Goal: Transaction & Acquisition: Purchase product/service

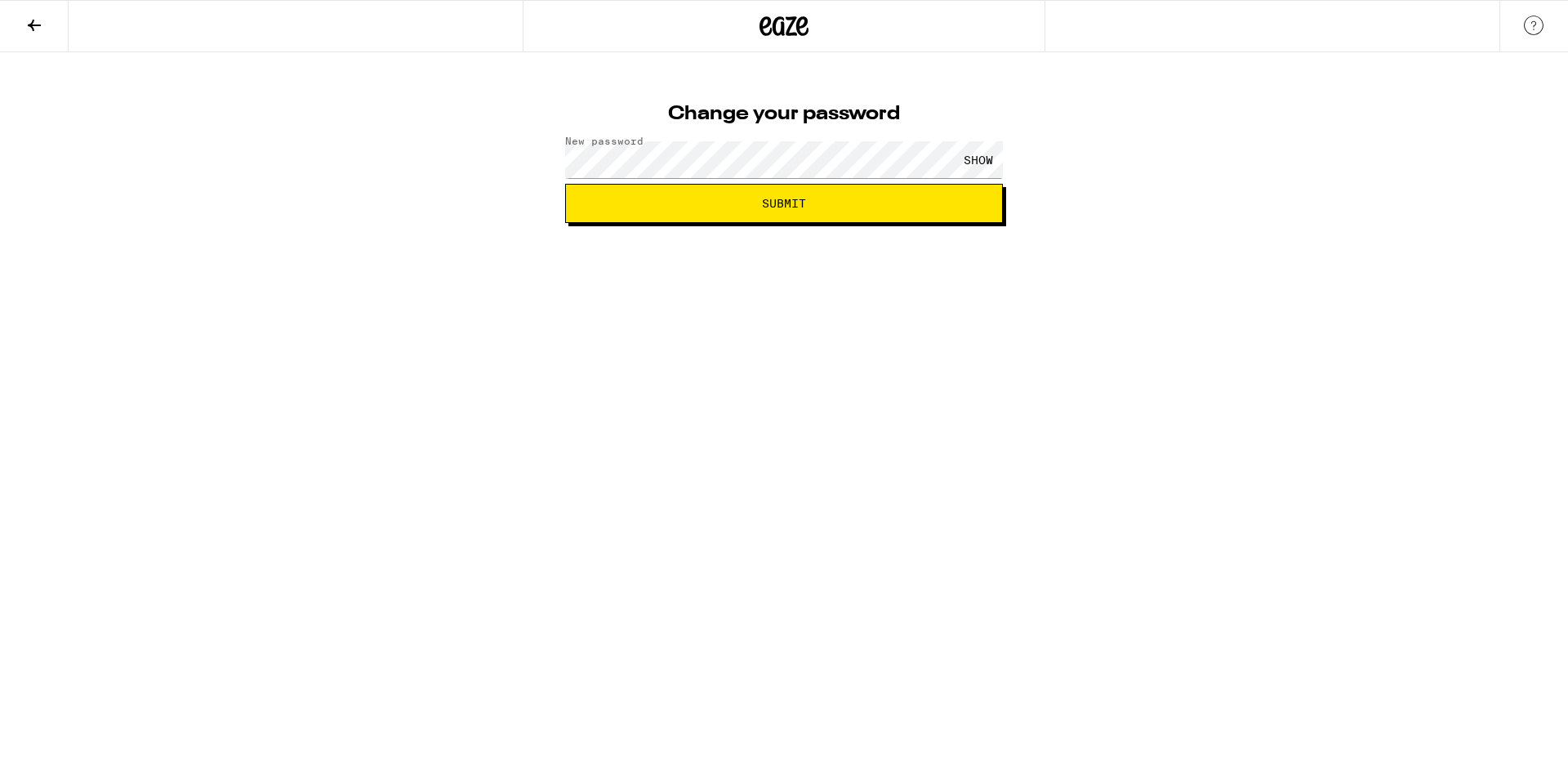
drag, startPoint x: 714, startPoint y: 384, endPoint x: 704, endPoint y: 307, distance: 77.6
click at [714, 223] on html "Change your password New password SHOW Submit" at bounding box center [784, 111] width 1568 height 223
click at [674, 207] on span "Submit" at bounding box center [784, 203] width 410 height 11
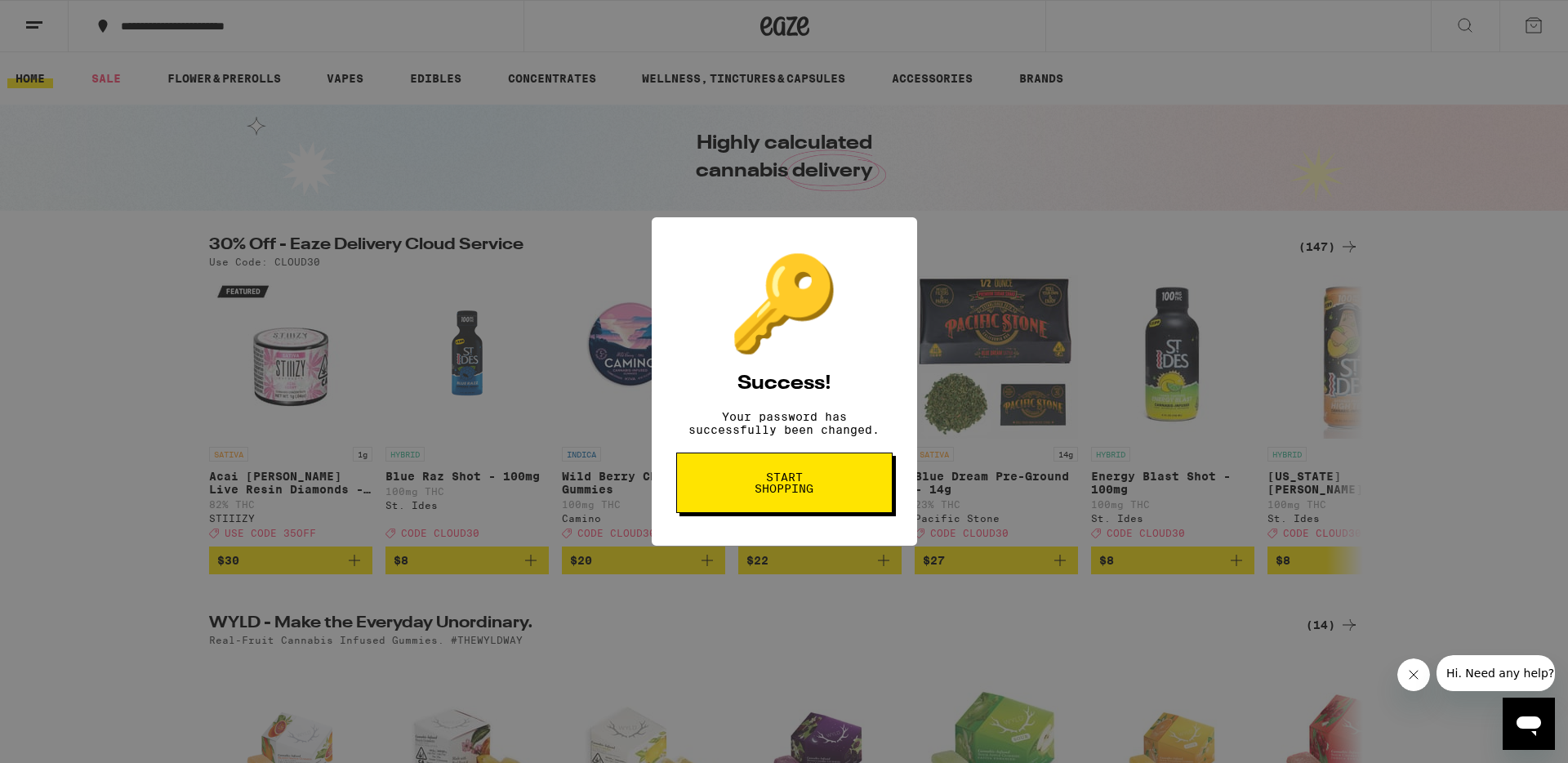
click at [838, 482] on button "Start shopping" at bounding box center [784, 483] width 216 height 61
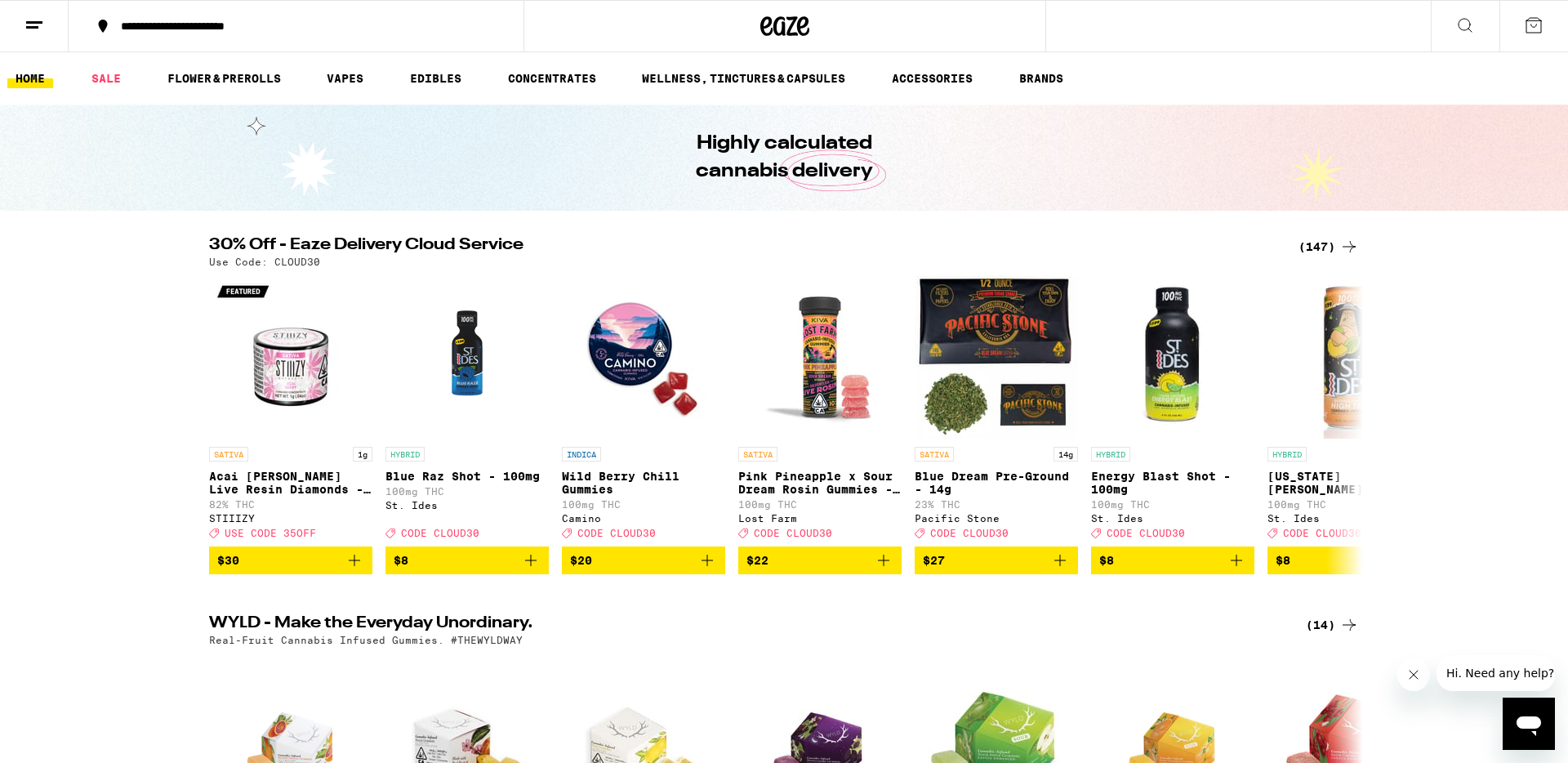
click at [308, 33] on button "**********" at bounding box center [296, 26] width 455 height 49
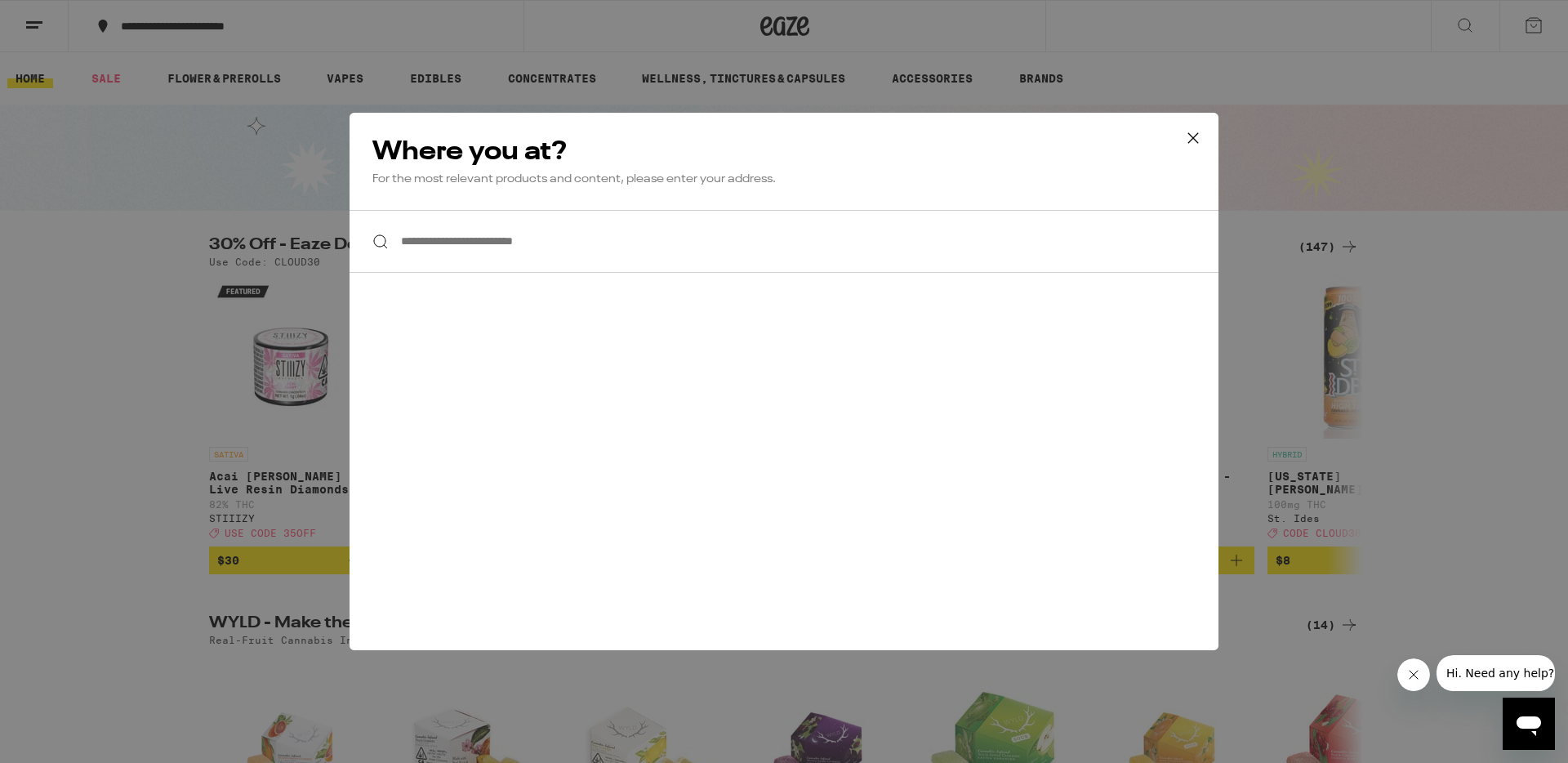
click at [440, 246] on input "**********" at bounding box center [784, 241] width 869 height 63
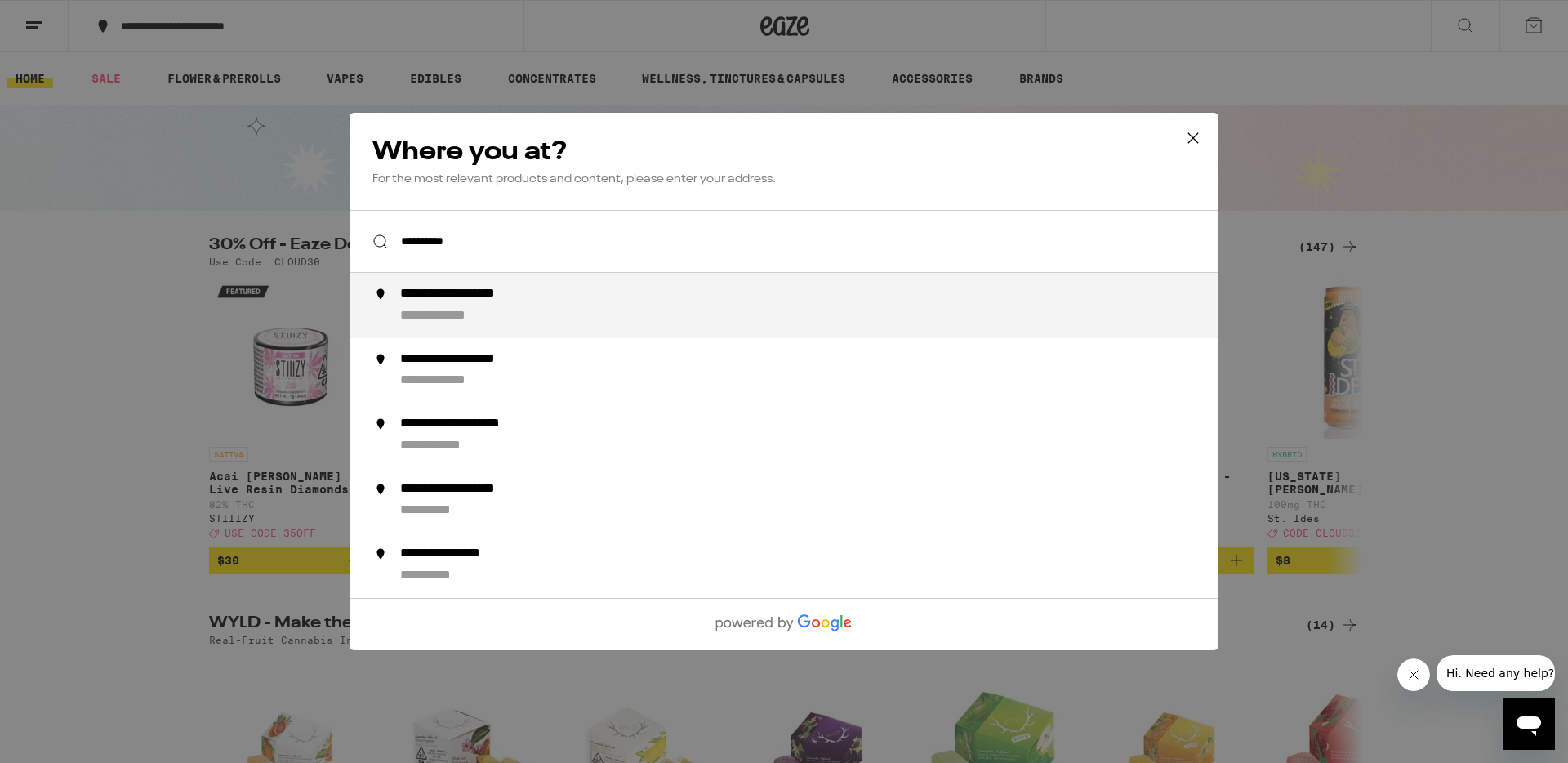
click at [485, 308] on div "**********" at bounding box center [816, 306] width 833 height 40
type input "**********"
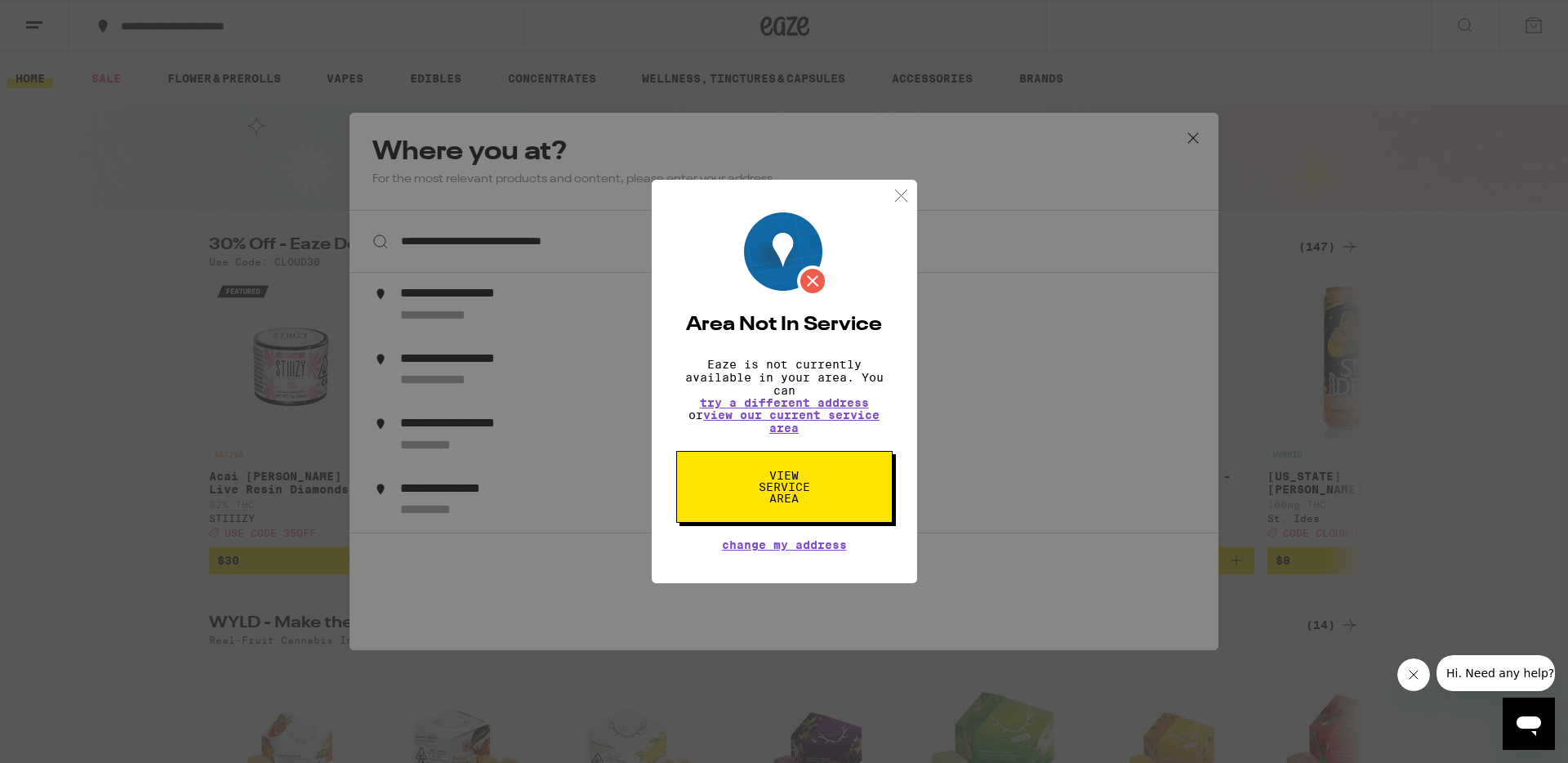
click at [782, 488] on span "View Service Area" at bounding box center [784, 486] width 84 height 34
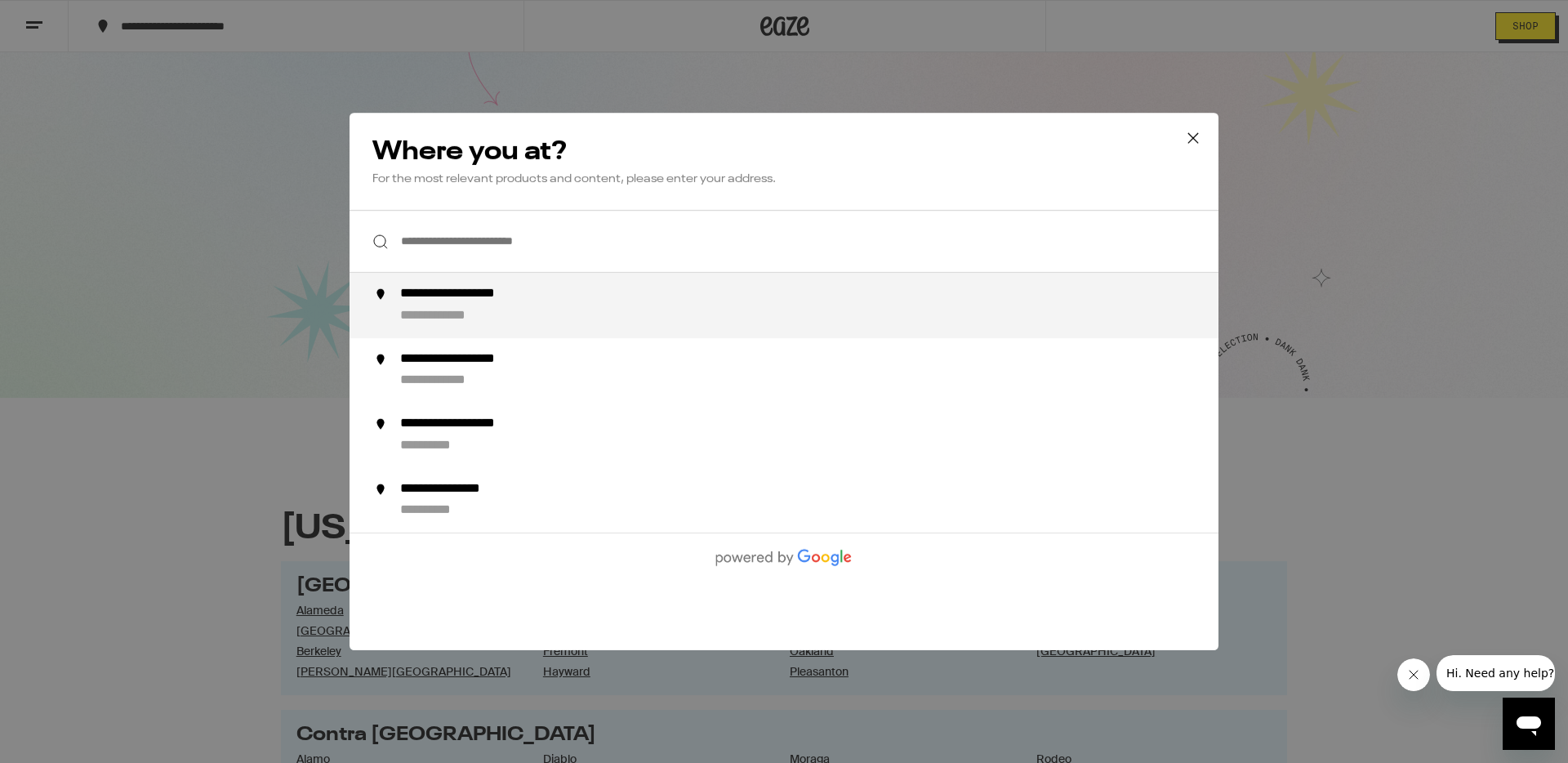
click at [507, 321] on div "**********" at bounding box center [455, 317] width 110 height 17
type input "**********"
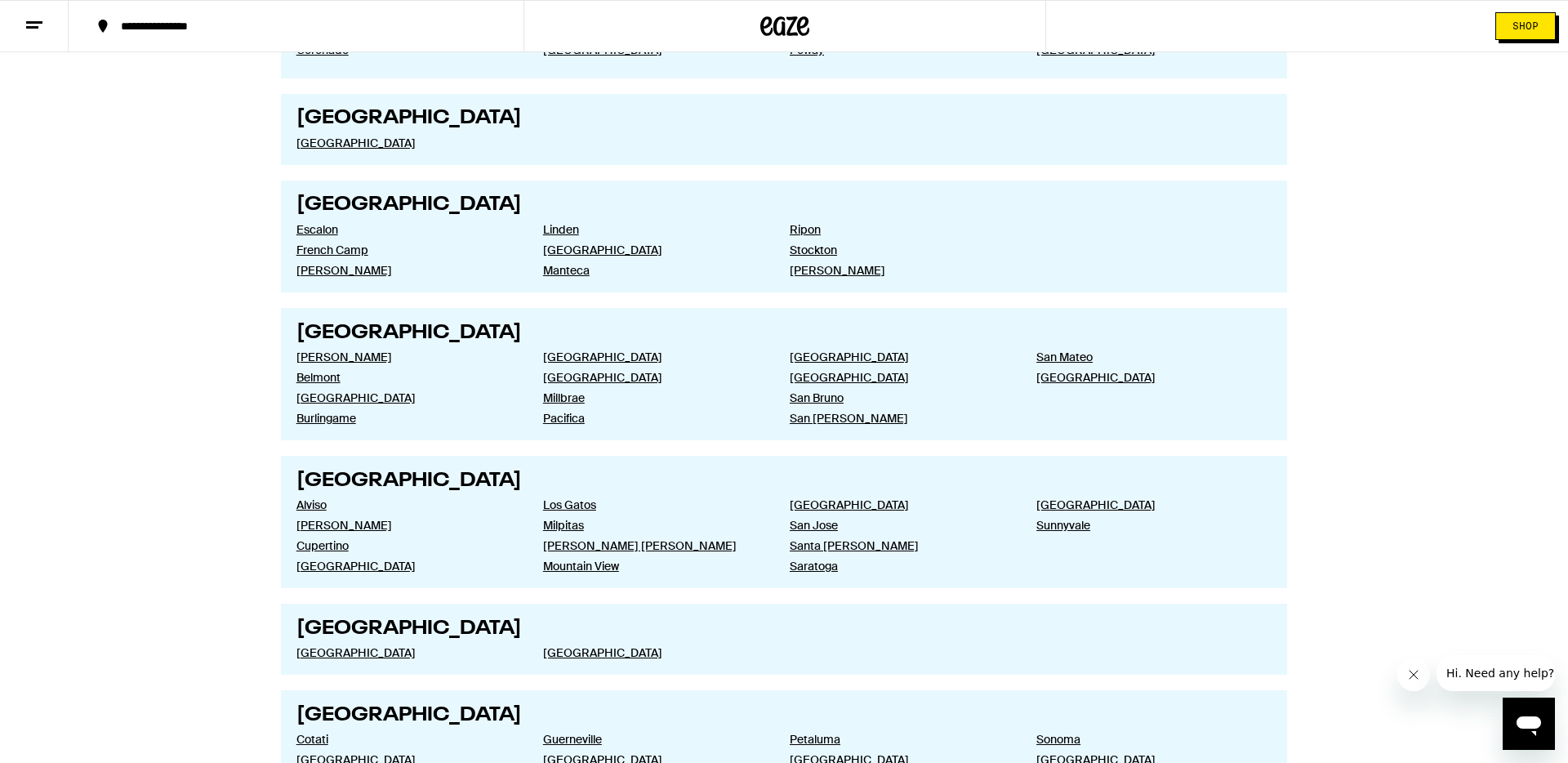
scroll to position [2459, 0]
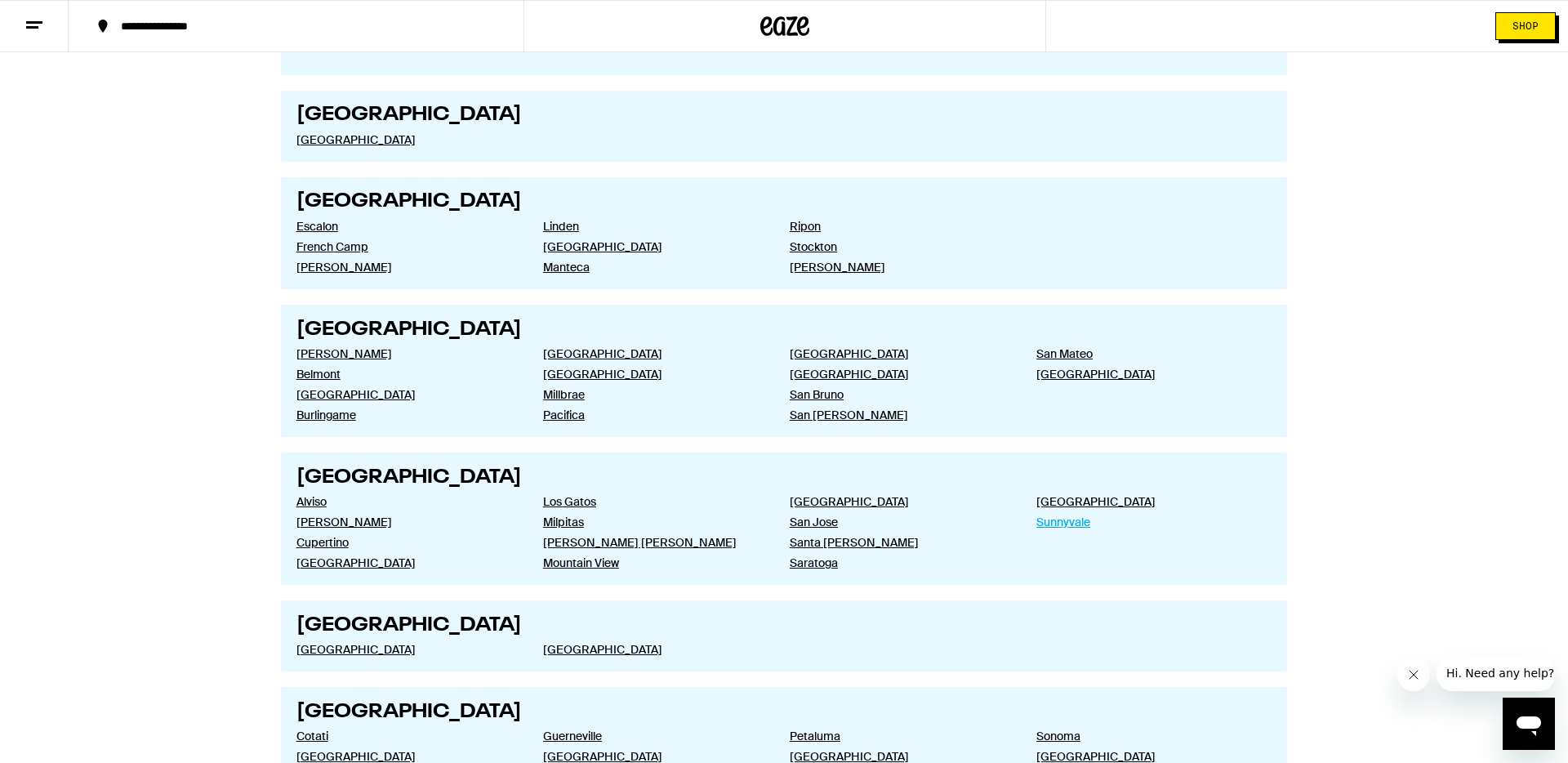
click at [1055, 521] on link "Sunnyvale" at bounding box center [1147, 522] width 221 height 15
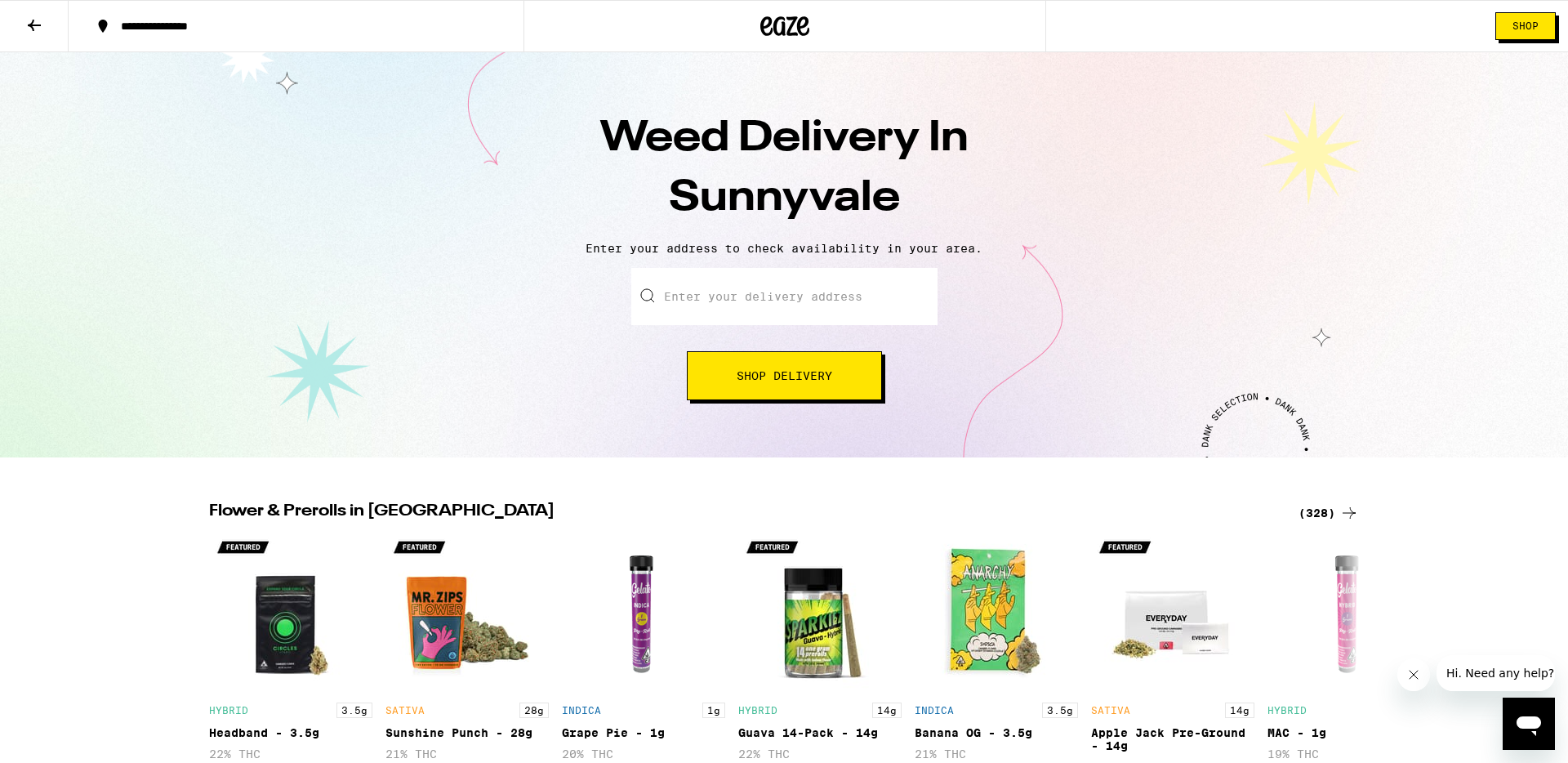
click at [731, 295] on input "Enter your delivery address" at bounding box center [784, 296] width 306 height 57
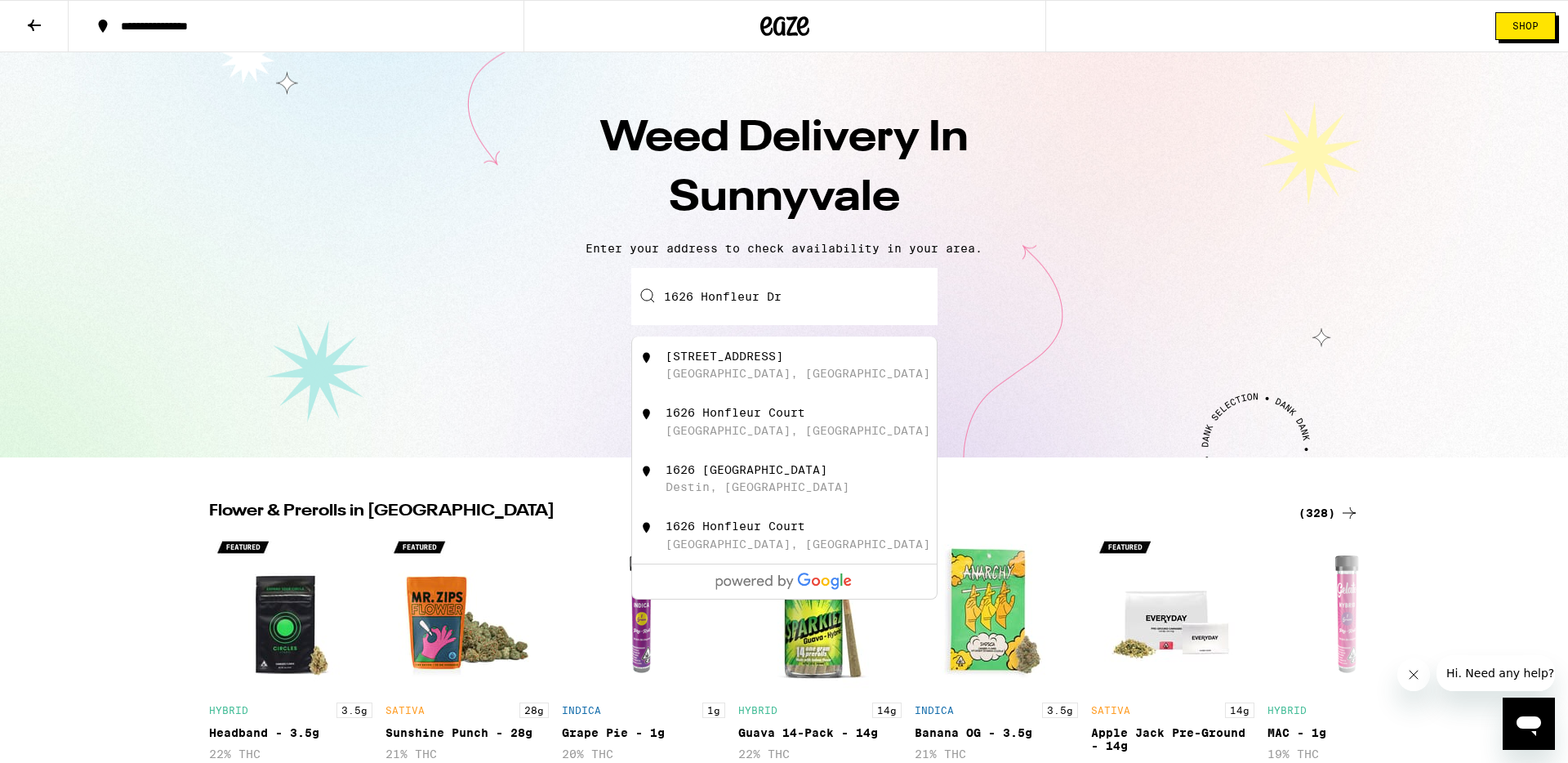
click at [750, 373] on div "[GEOGRAPHIC_DATA], [GEOGRAPHIC_DATA]" at bounding box center [798, 374] width 265 height 13
type input "[STREET_ADDRESS]"
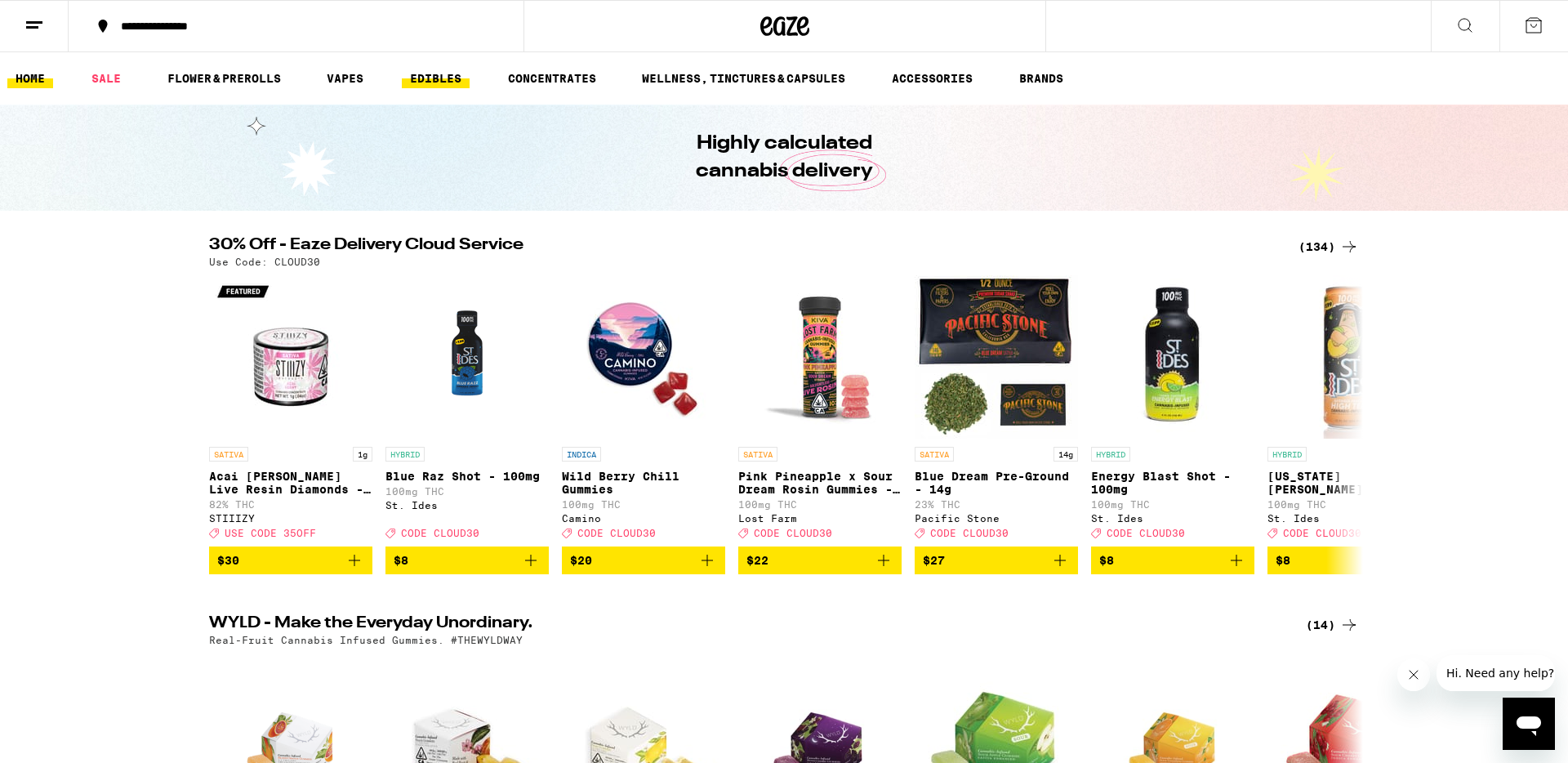
click at [435, 74] on link "EDIBLES" at bounding box center [436, 78] width 68 height 19
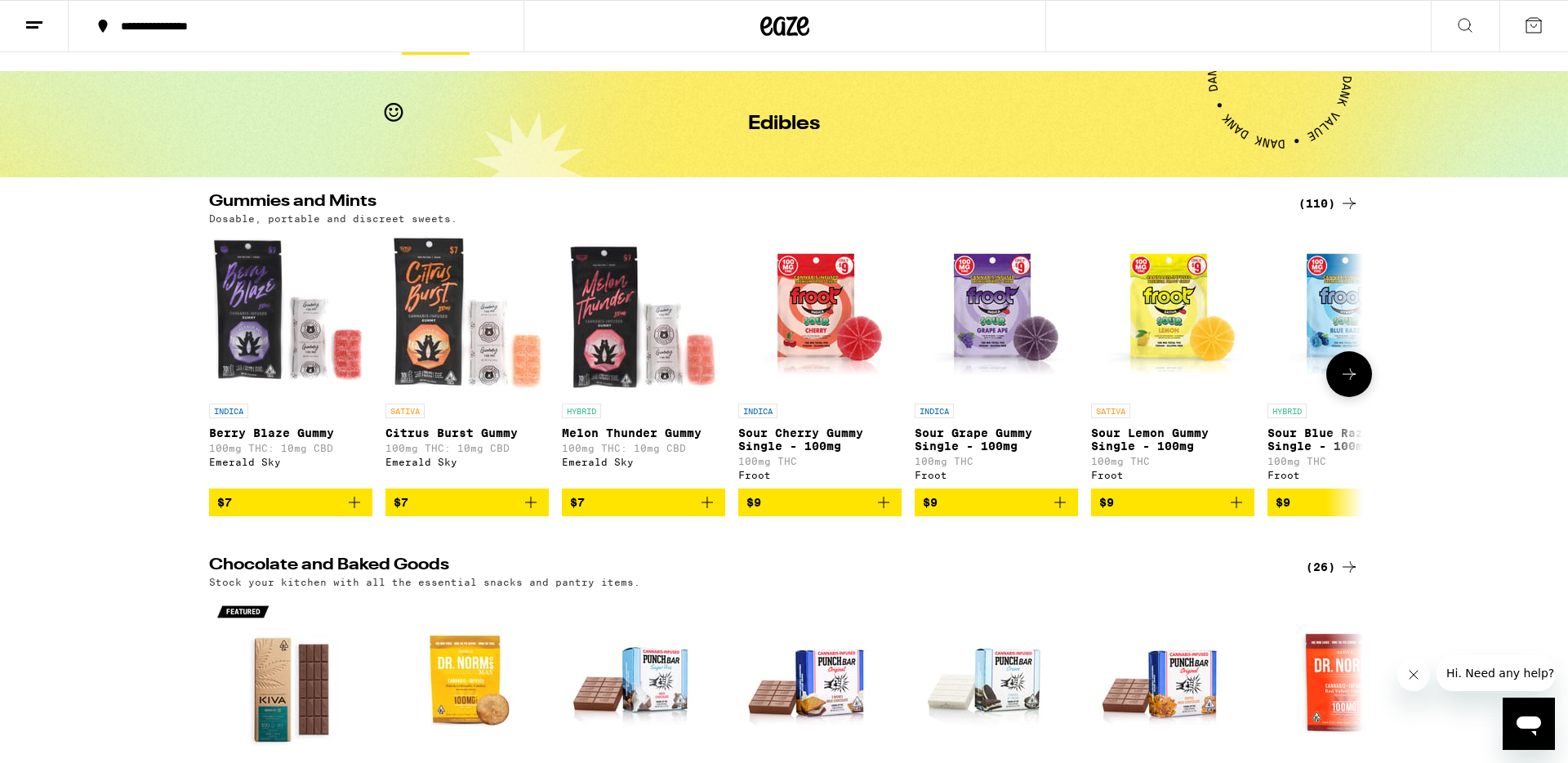
scroll to position [40, 0]
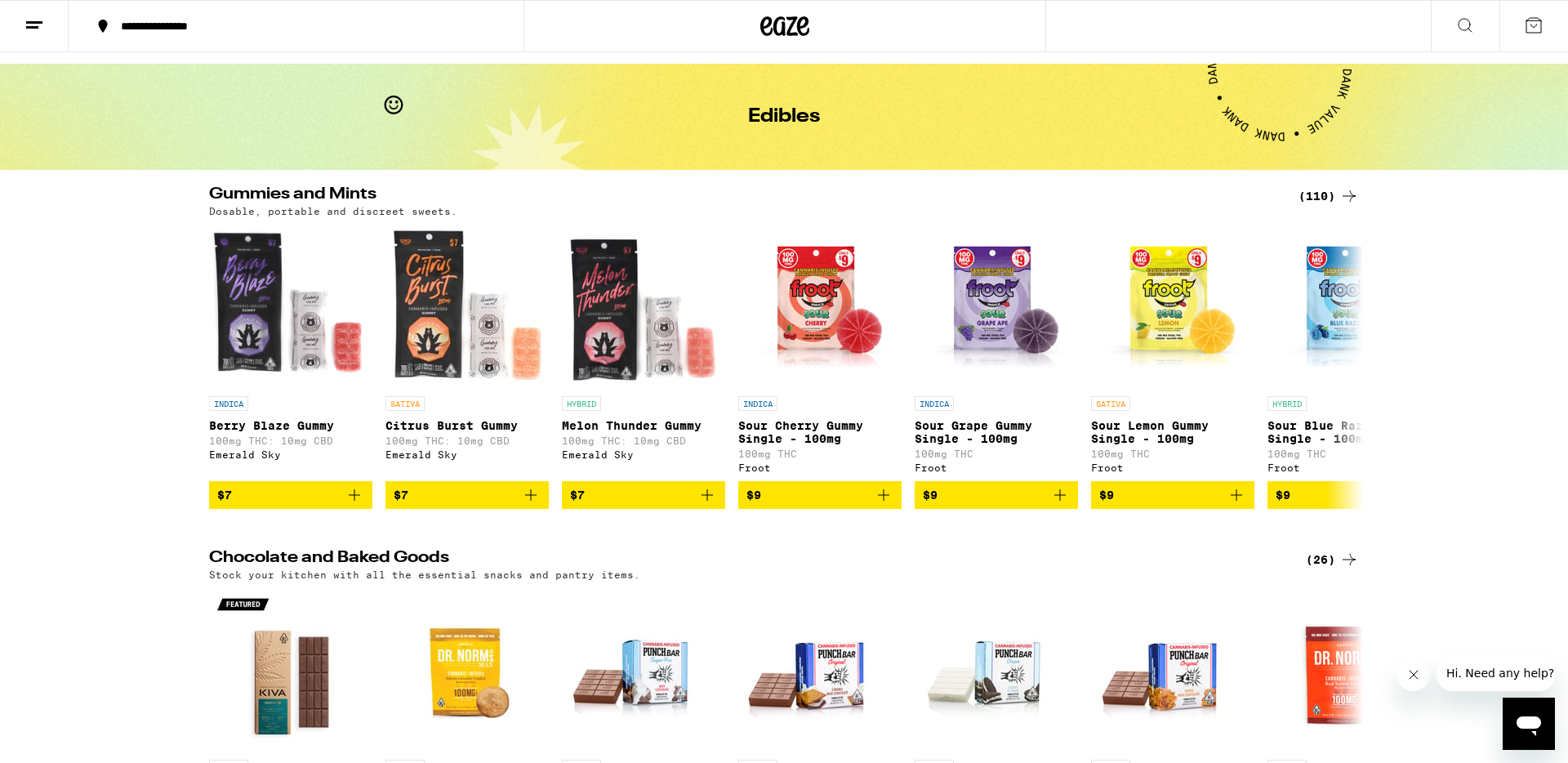
click at [1362, 192] on div "Gummies and Mints (110) Dosable, portable and discreet sweets." at bounding box center [784, 201] width 1176 height 30
click at [1353, 197] on icon at bounding box center [1349, 196] width 13 height 11
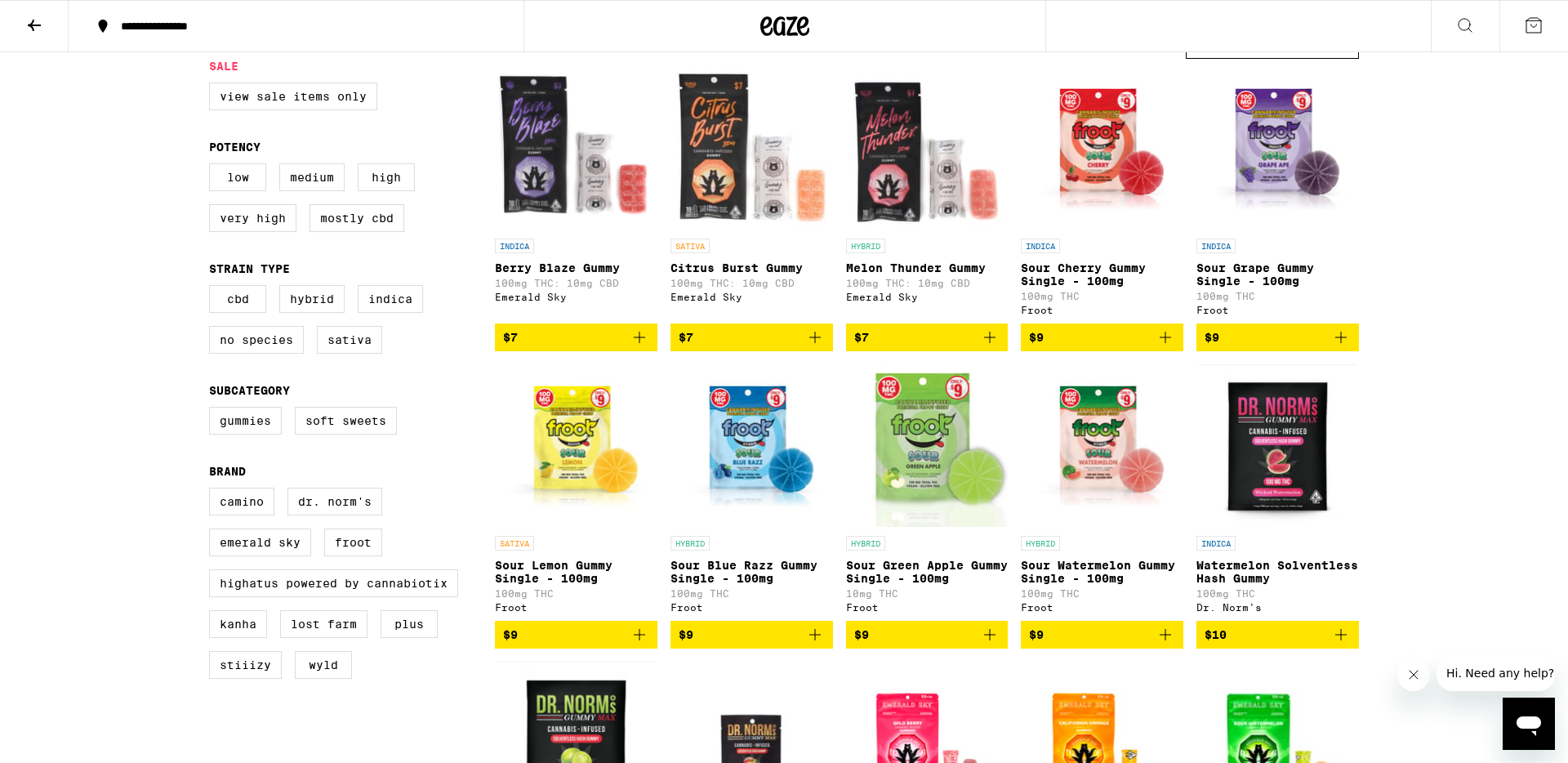
scroll to position [168, 0]
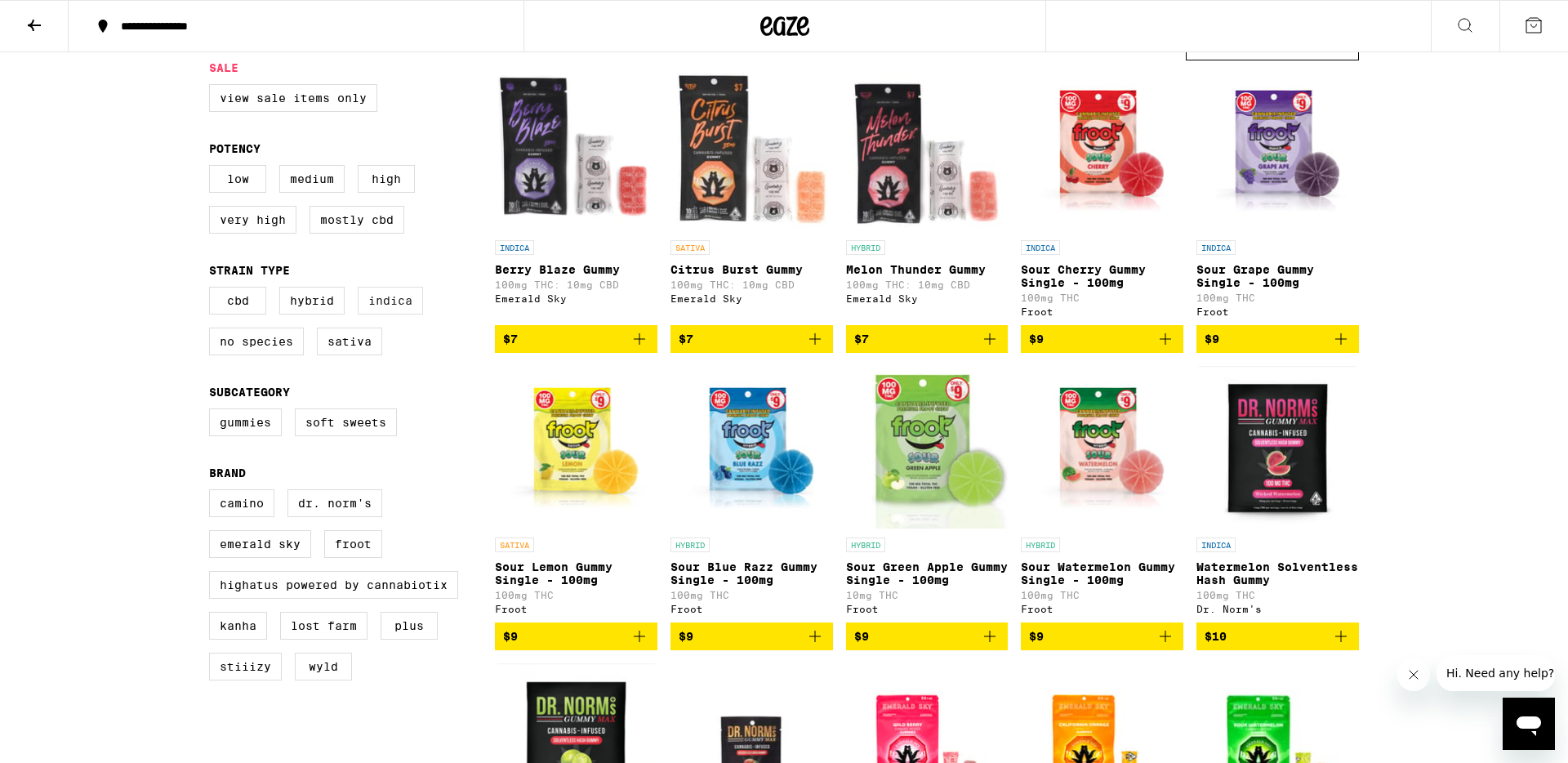
click at [391, 315] on label "Indica" at bounding box center [390, 301] width 65 height 28
click at [213, 290] on input "Indica" at bounding box center [213, 289] width 1 height 1
checkbox input "true"
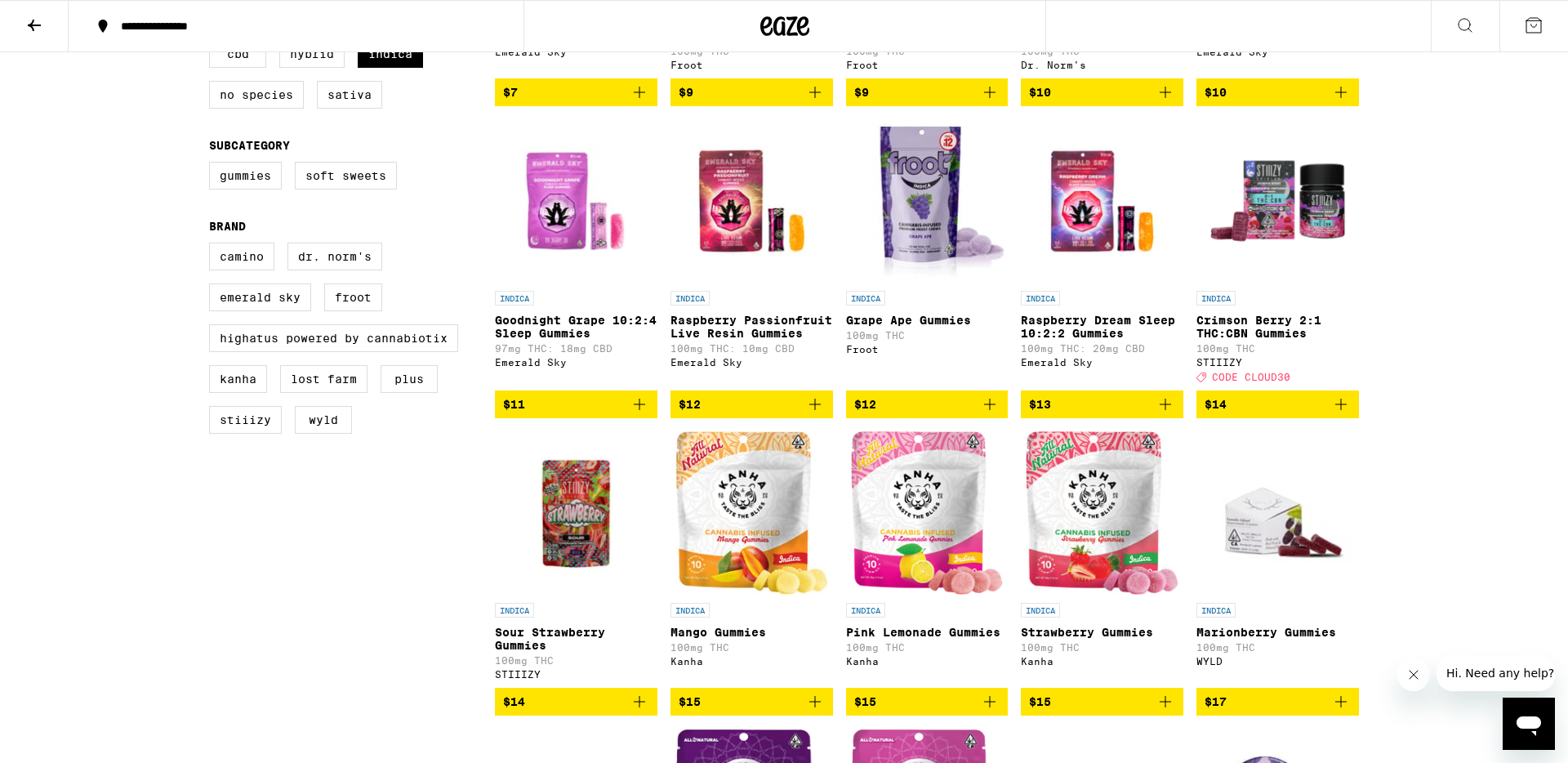
scroll to position [413, 0]
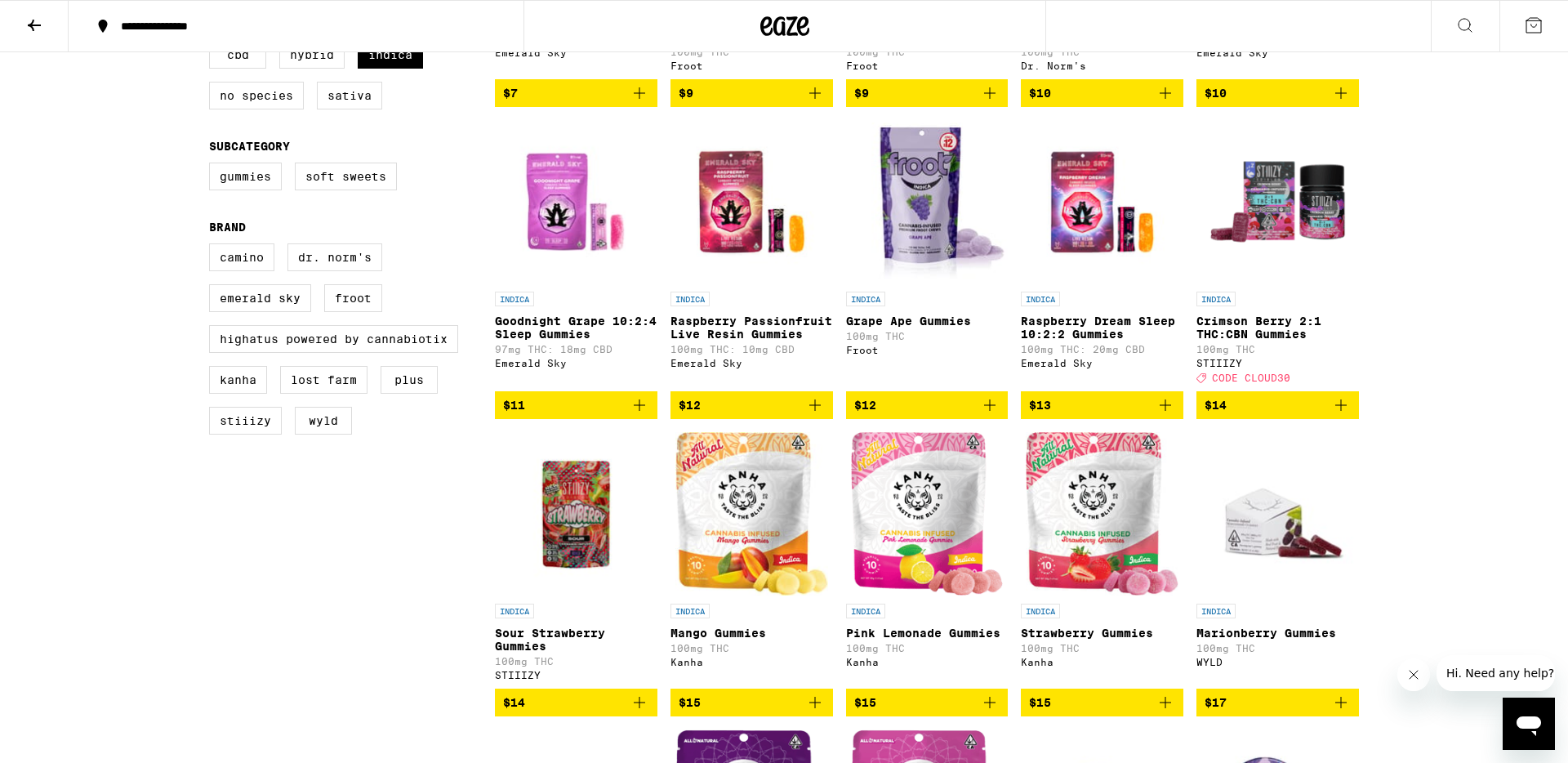
click at [990, 411] on icon "Add to bag" at bounding box center [990, 405] width 11 height 11
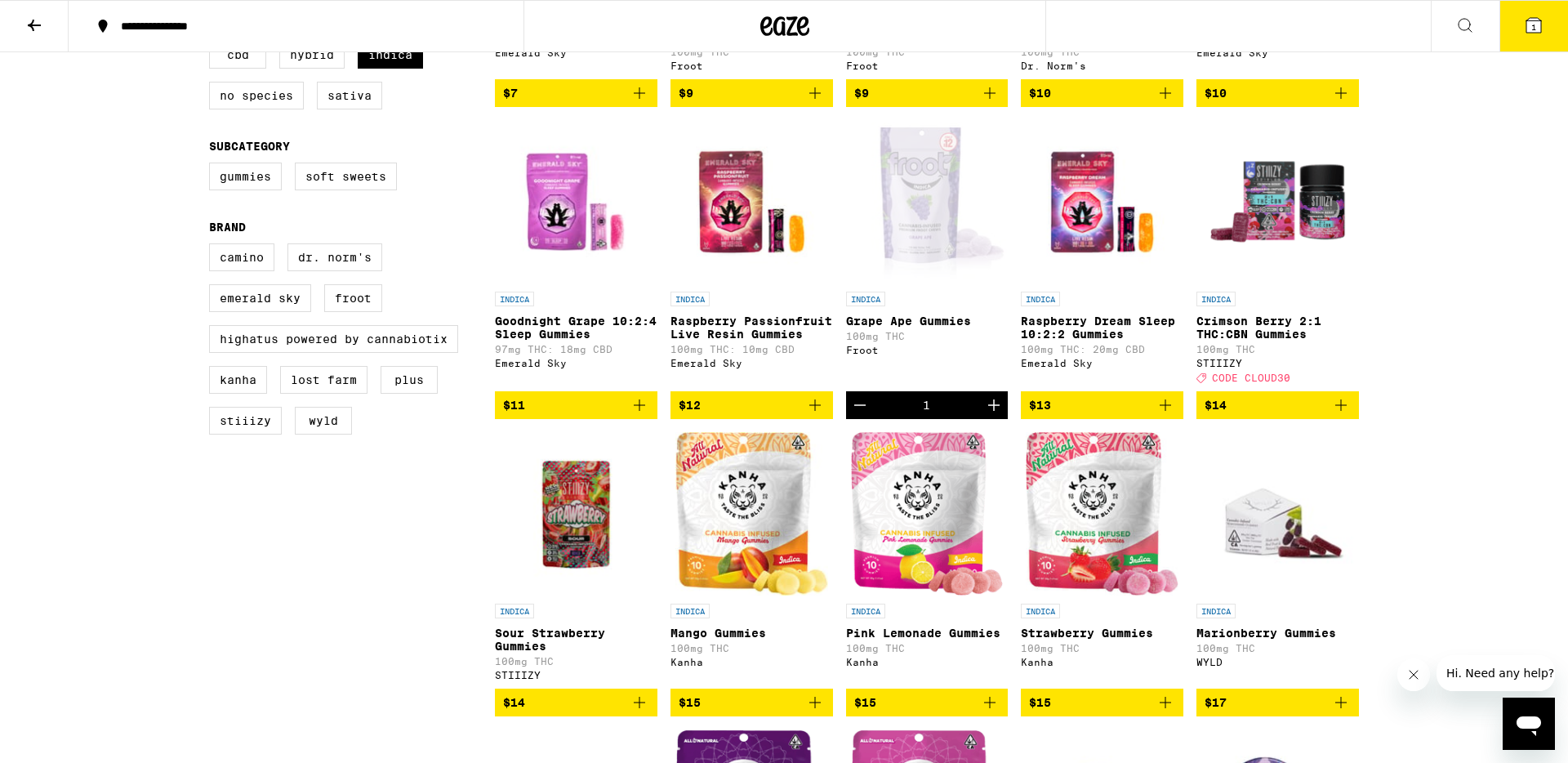
scroll to position [466, 0]
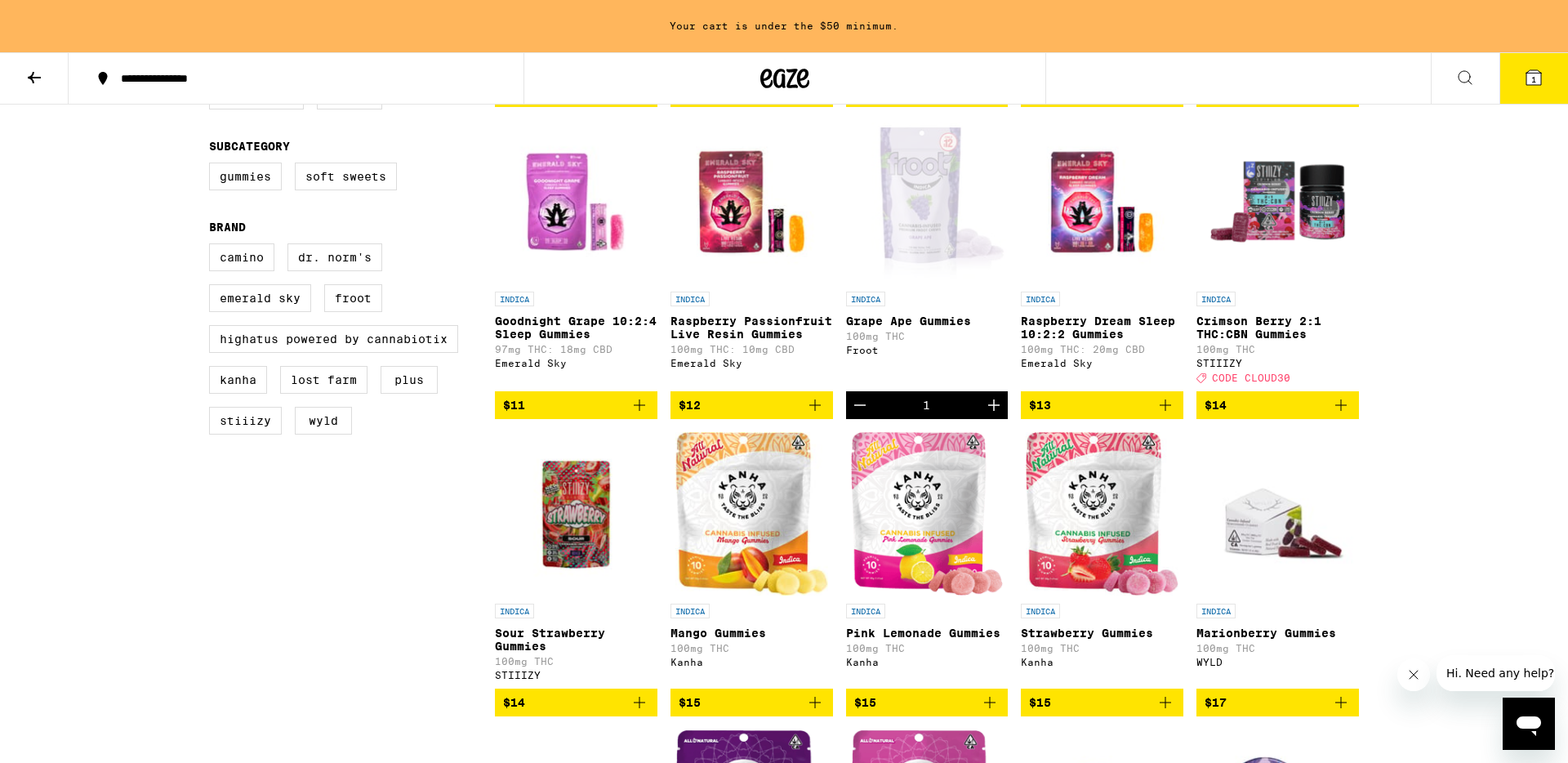
click at [990, 415] on icon "Increment" at bounding box center [994, 405] width 19 height 19
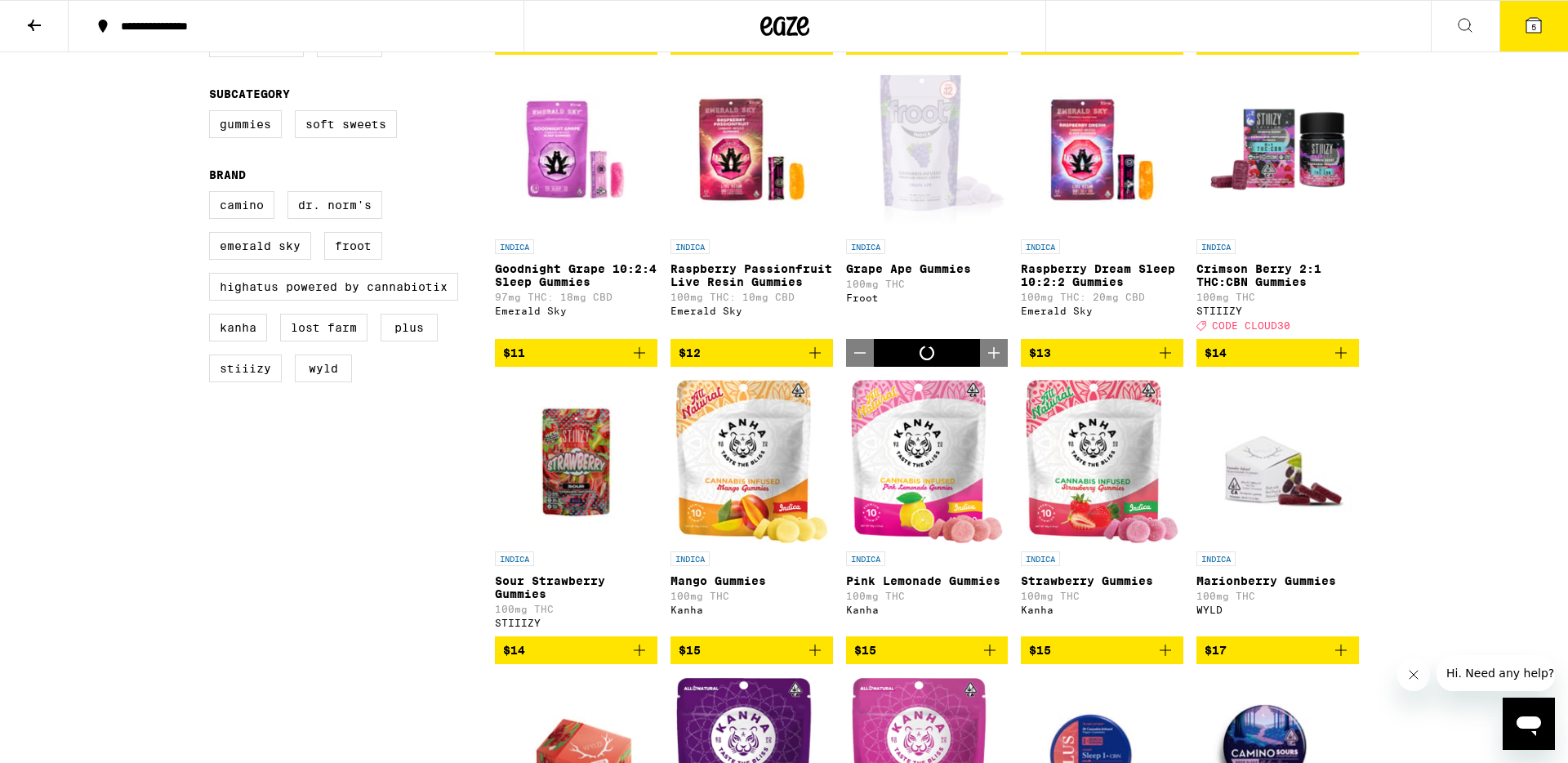
scroll to position [413, 0]
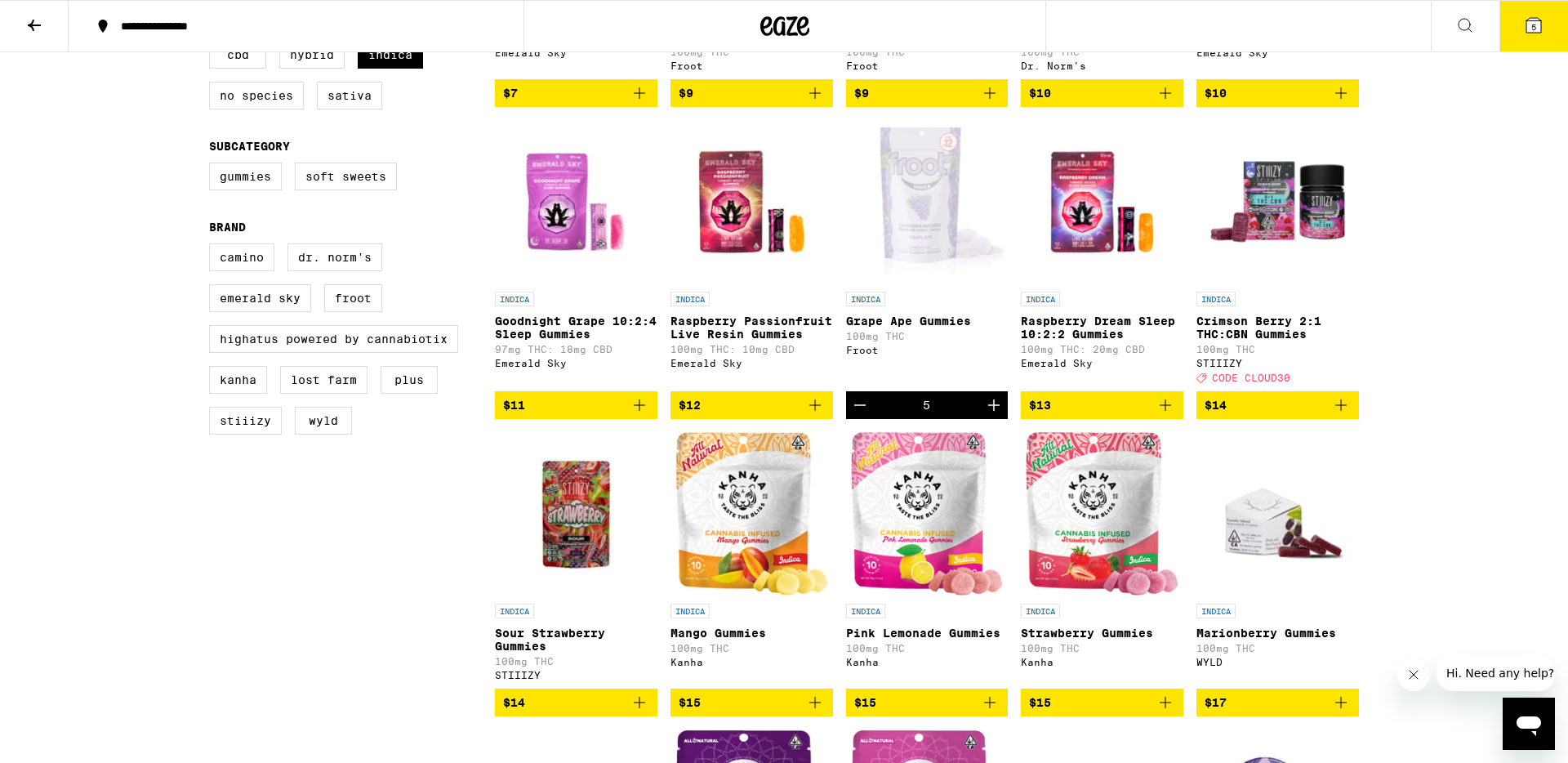
click at [1537, 19] on icon at bounding box center [1534, 26] width 15 height 15
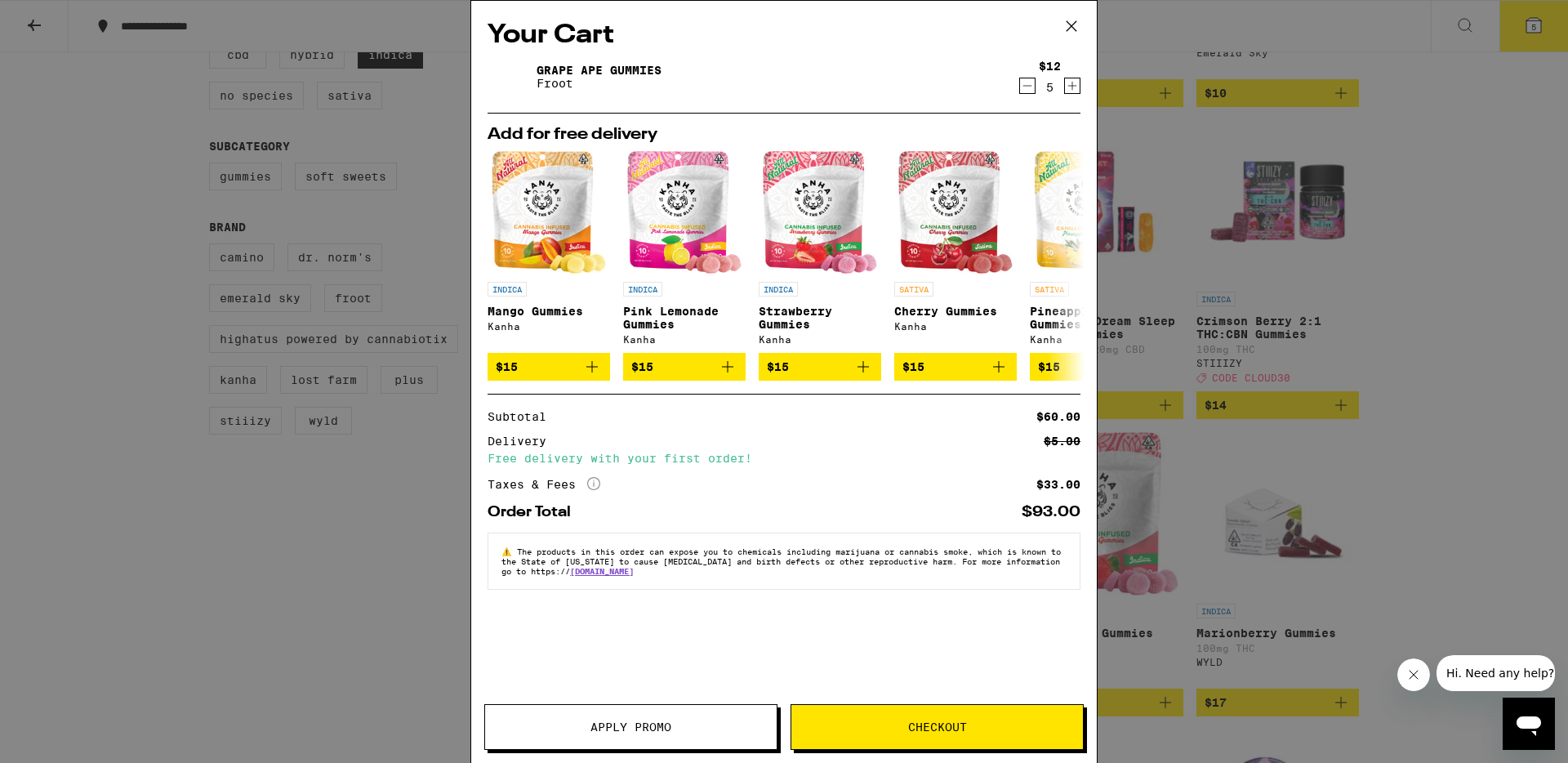
click at [1072, 27] on icon at bounding box center [1071, 26] width 25 height 25
